Goal: Information Seeking & Learning: Learn about a topic

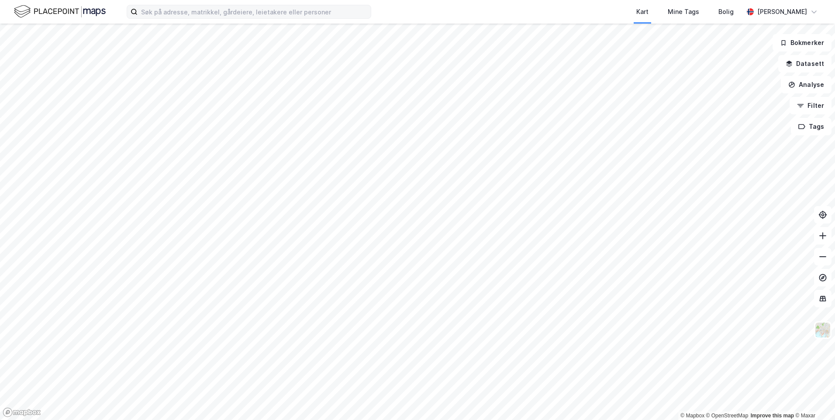
click at [344, 18] on label at bounding box center [249, 12] width 245 height 14
click at [344, 18] on input at bounding box center [254, 11] width 233 height 13
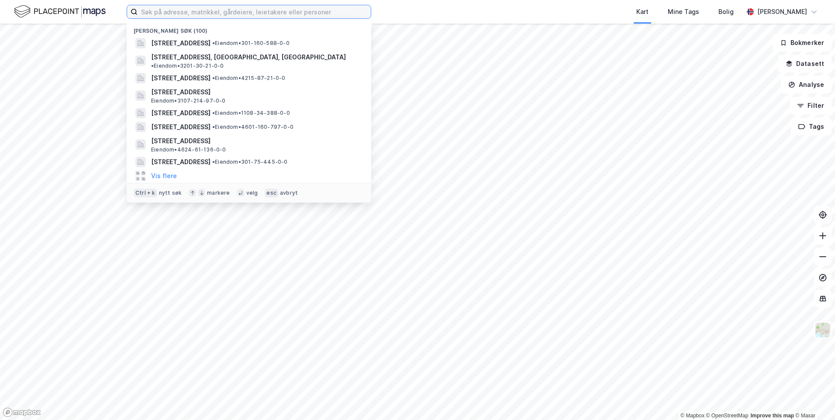
click at [346, 15] on input at bounding box center [254, 11] width 233 height 13
click at [340, 11] on input at bounding box center [254, 11] width 233 height 13
paste input "Hordnesvegen 190 A og B"
click at [340, 11] on input "Hordnesvegen 190 A og B" at bounding box center [249, 11] width 223 height 13
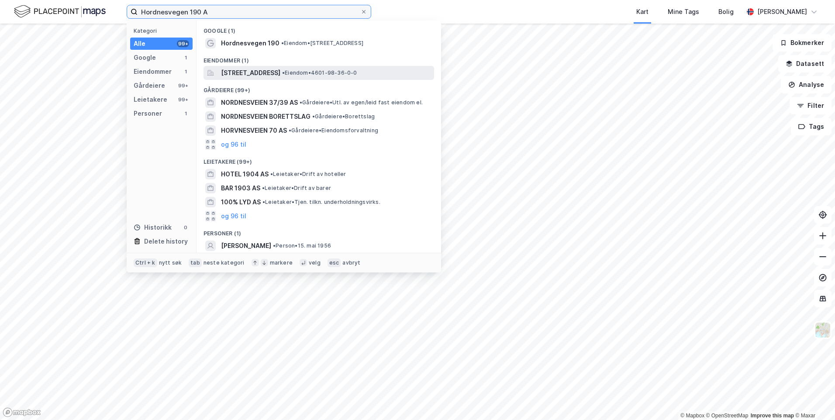
type input "Hordnesvegen 190 A"
click at [280, 75] on span "[STREET_ADDRESS]" at bounding box center [250, 73] width 59 height 10
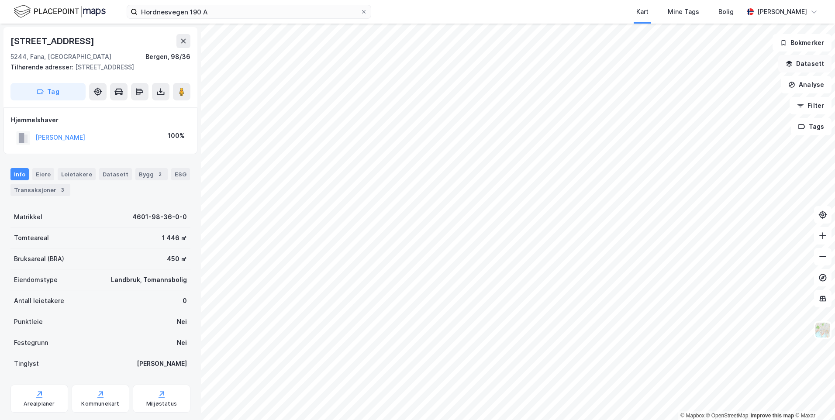
click at [821, 69] on button "Datasett" at bounding box center [805, 63] width 53 height 17
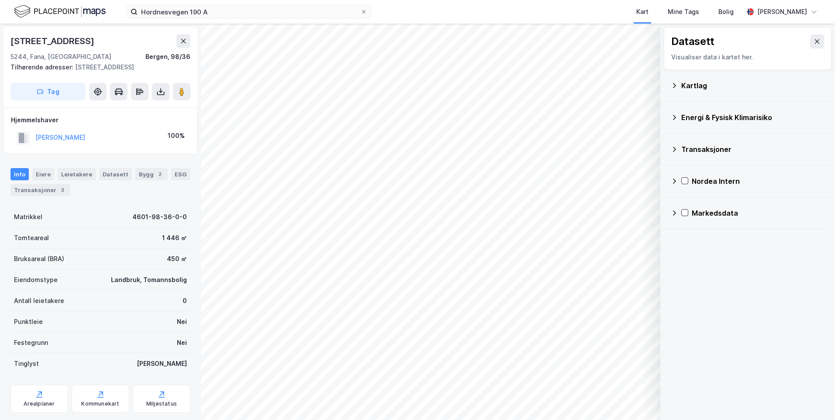
click at [673, 81] on div "Kartlag" at bounding box center [748, 85] width 154 height 21
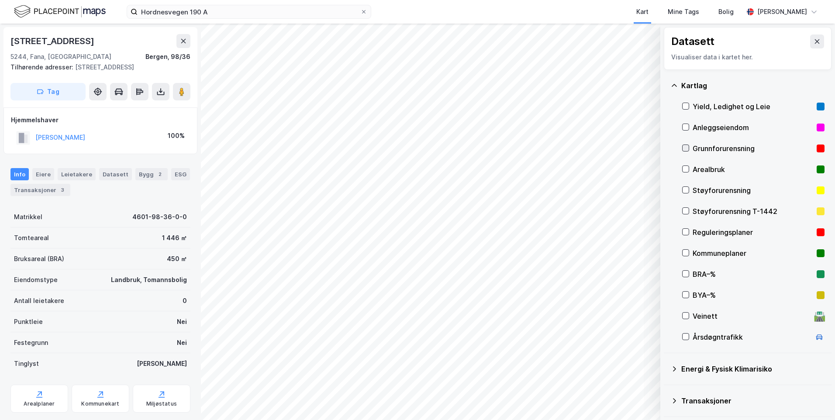
click at [686, 147] on icon at bounding box center [686, 148] width 6 height 6
click at [686, 103] on icon at bounding box center [686, 106] width 6 height 6
click at [687, 106] on icon at bounding box center [686, 106] width 6 height 6
click at [674, 83] on icon at bounding box center [674, 85] width 7 height 7
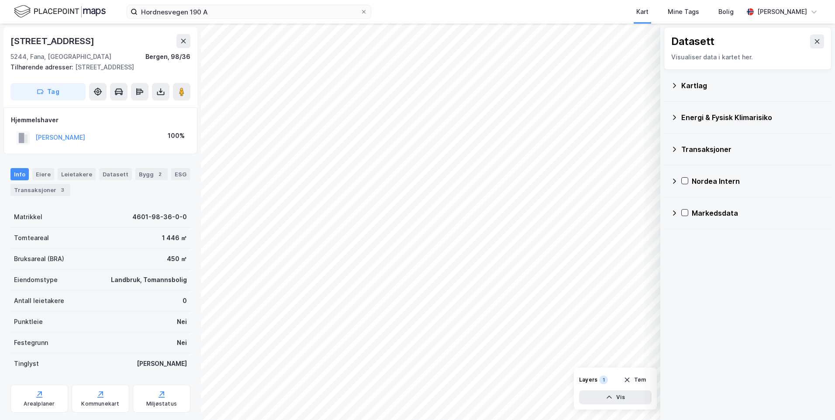
click at [675, 116] on icon at bounding box center [674, 117] width 7 height 7
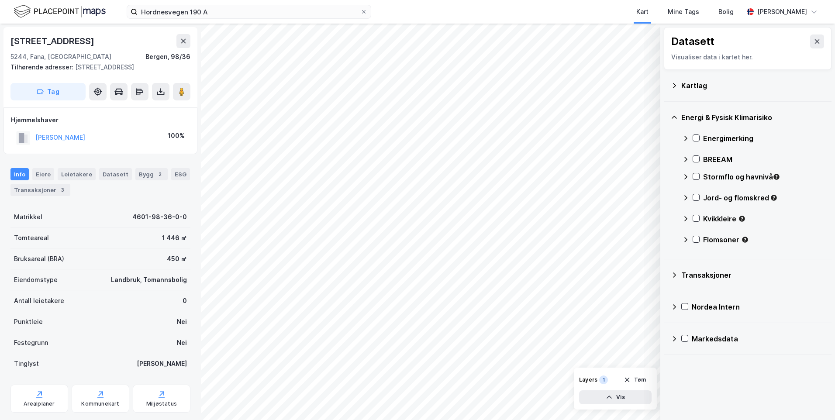
click at [684, 138] on icon at bounding box center [685, 138] width 7 height 7
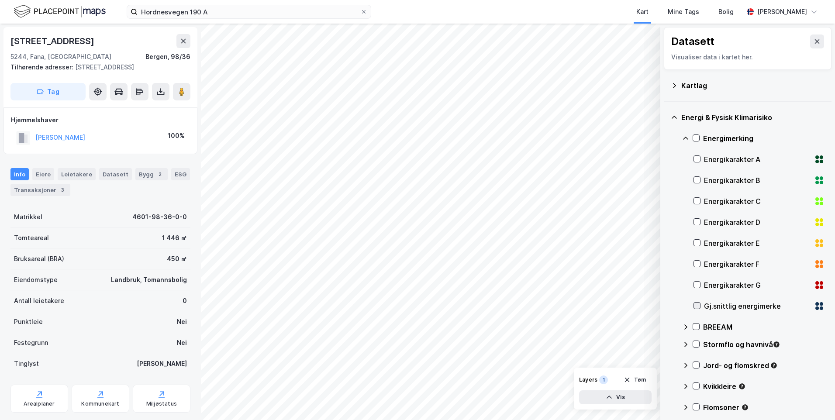
click at [697, 308] on icon at bounding box center [697, 306] width 6 height 6
click at [684, 135] on icon at bounding box center [685, 138] width 7 height 7
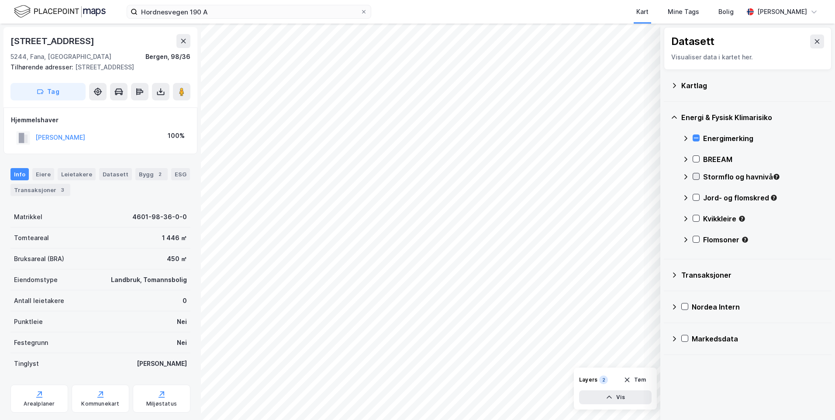
click at [695, 179] on icon at bounding box center [696, 176] width 6 height 6
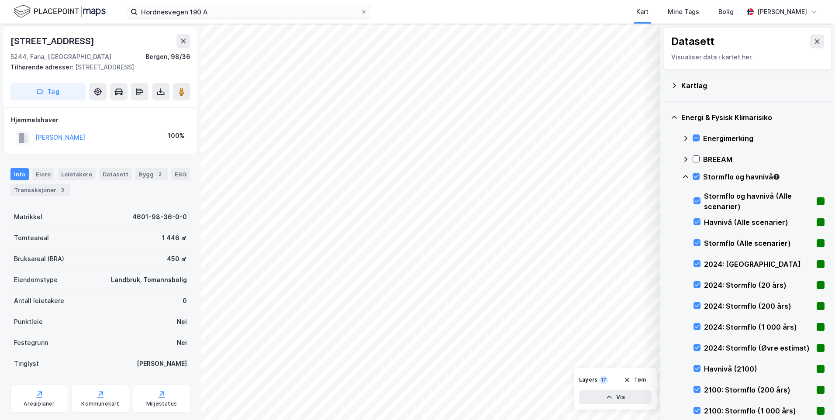
click at [686, 176] on icon at bounding box center [685, 176] width 5 height 3
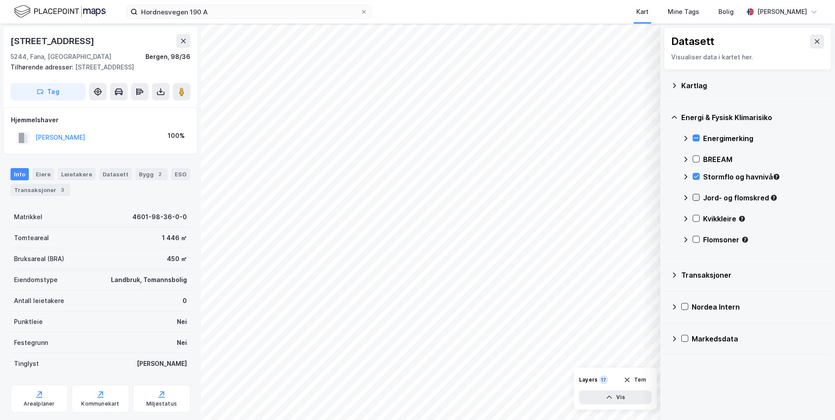
click at [696, 197] on icon at bounding box center [696, 197] width 6 height 6
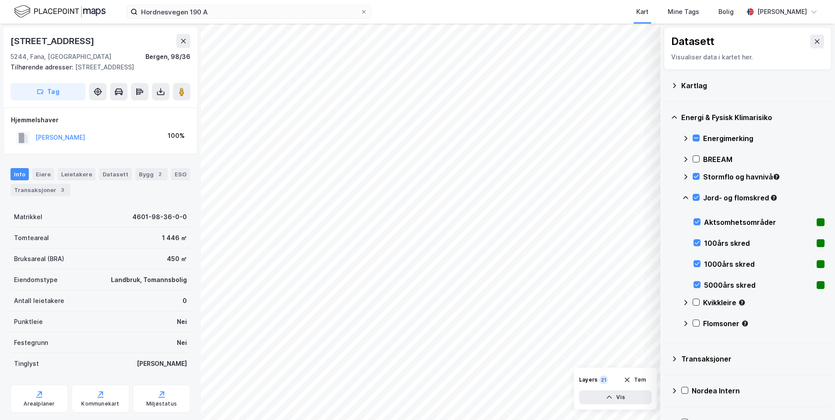
click at [684, 196] on icon at bounding box center [685, 197] width 7 height 7
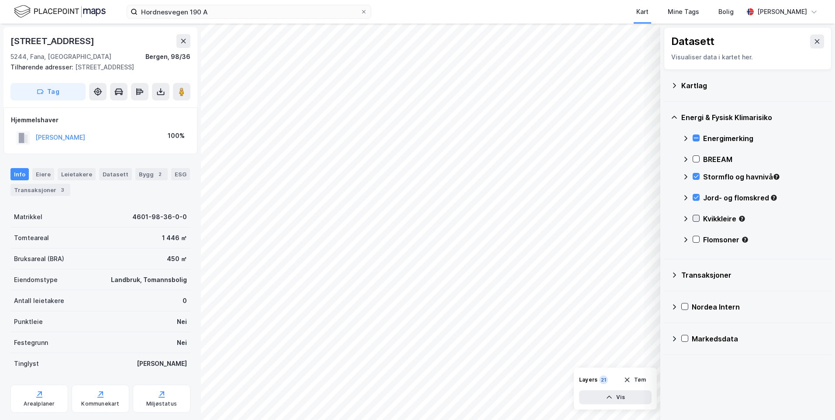
click at [694, 218] on icon at bounding box center [696, 218] width 6 height 6
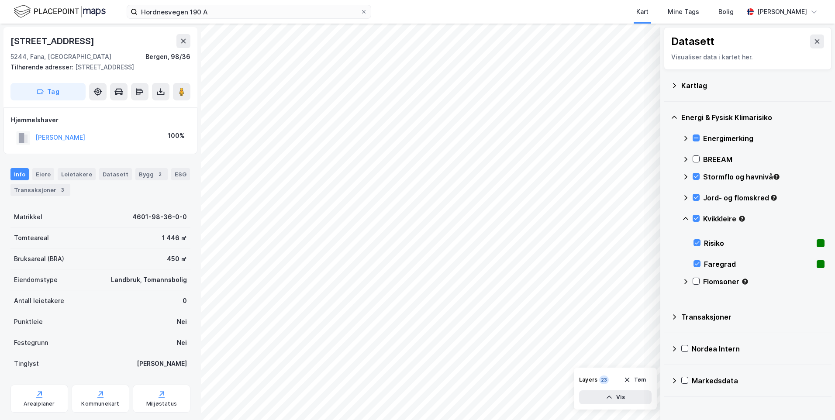
click at [683, 218] on icon at bounding box center [685, 218] width 7 height 7
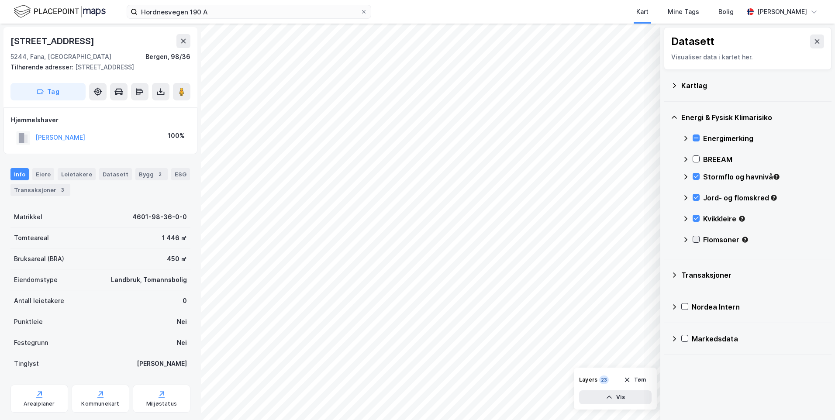
click at [695, 241] on icon at bounding box center [696, 239] width 6 height 6
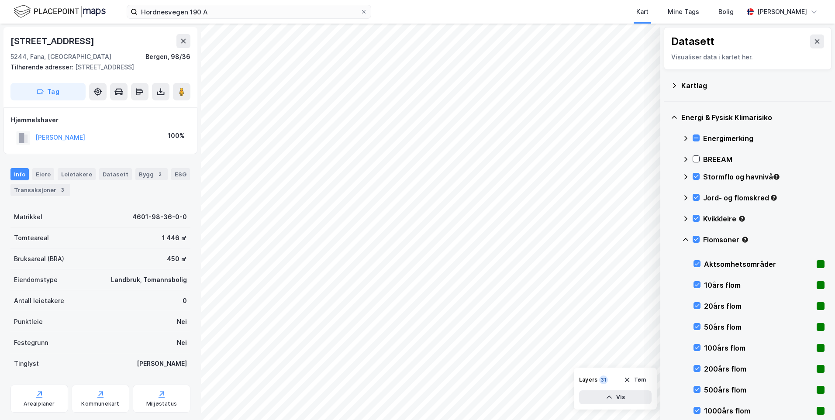
click at [687, 240] on icon at bounding box center [685, 239] width 7 height 7
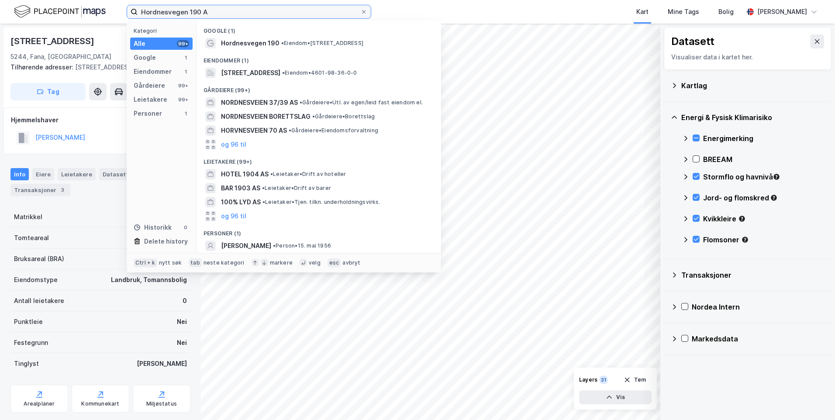
drag, startPoint x: 232, startPoint y: 13, endPoint x: 133, endPoint y: 5, distance: 99.5
click at [133, 5] on label "Hordnesvegen 190 A" at bounding box center [249, 12] width 245 height 14
